Goal: Task Accomplishment & Management: Manage account settings

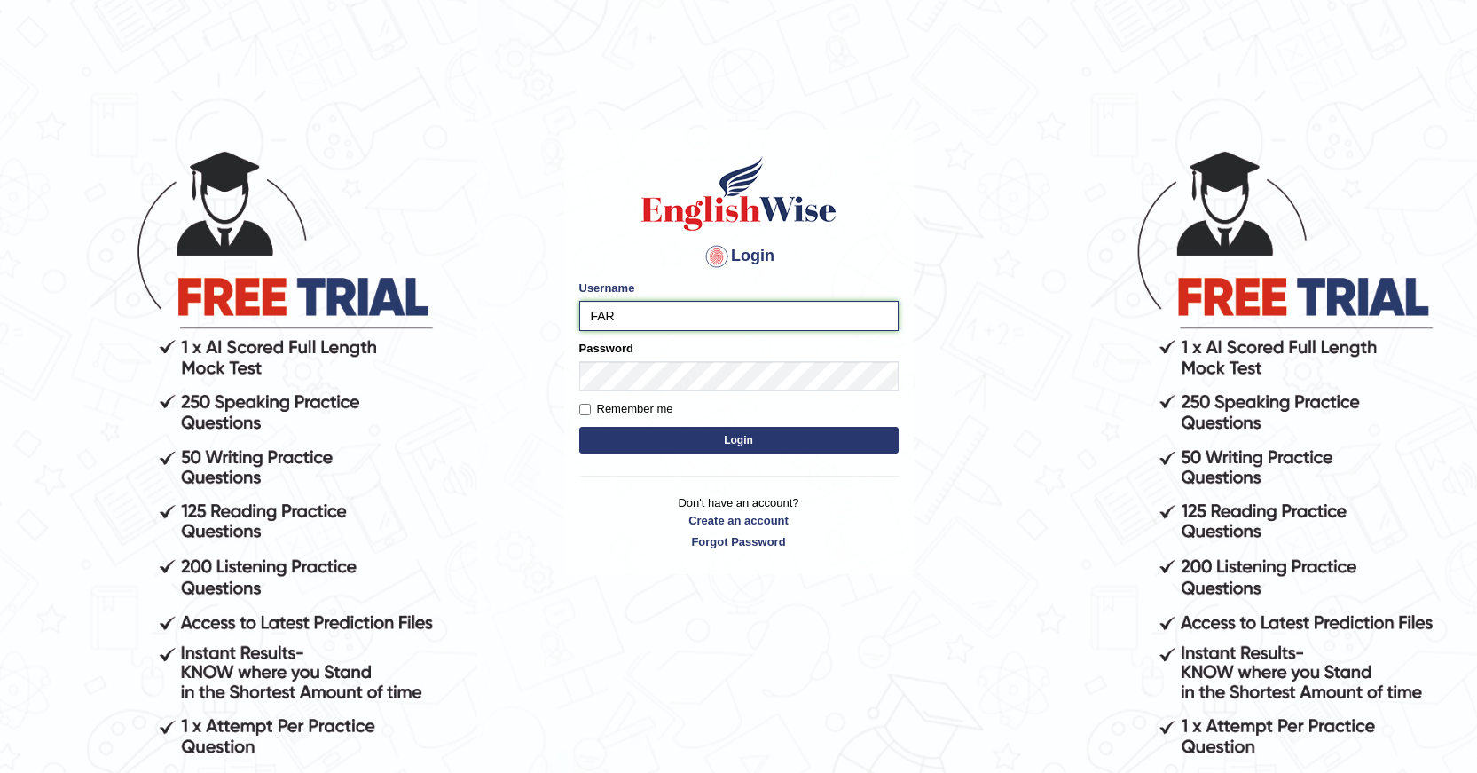
click at [653, 317] on input "FAR" at bounding box center [738, 316] width 319 height 30
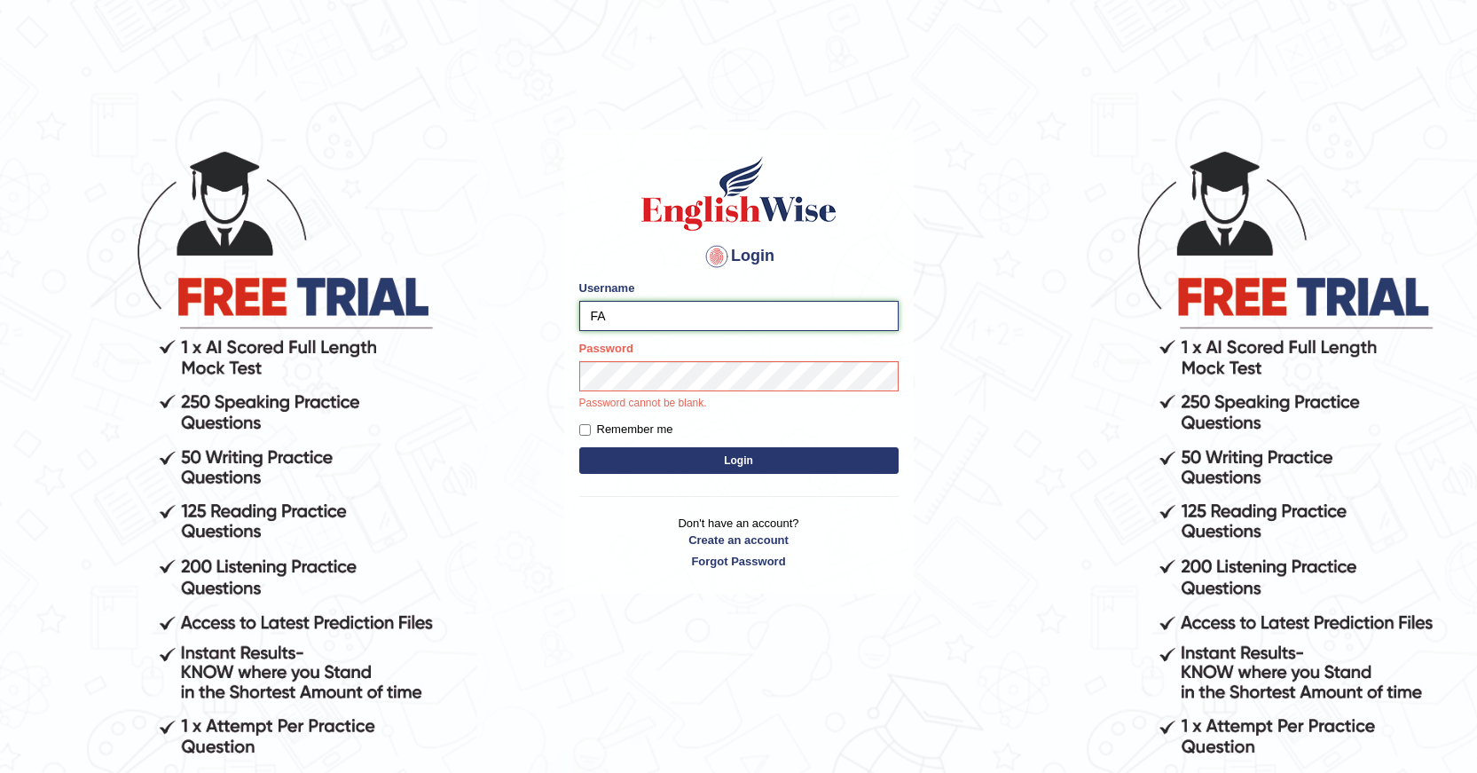
type input "F"
type input "farishta"
click at [579, 447] on button "Login" at bounding box center [738, 460] width 319 height 27
